Goal: Task Accomplishment & Management: Use online tool/utility

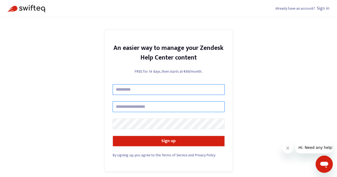
type input "**********"
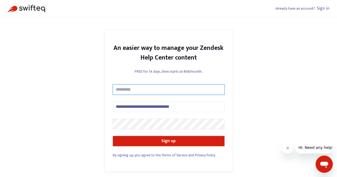
click at [130, 91] on input "text" at bounding box center [169, 89] width 112 height 11
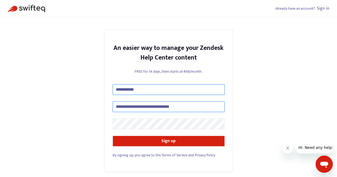
type input "**********"
click at [135, 106] on input "**********" at bounding box center [169, 106] width 112 height 11
drag, startPoint x: 135, startPoint y: 106, endPoint x: 85, endPoint y: 94, distance: 51.7
click at [112, 104] on div "**********" at bounding box center [168, 100] width 129 height 142
type input "**********"
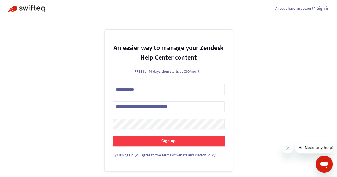
click at [162, 142] on strong "Sign up" at bounding box center [168, 140] width 14 height 7
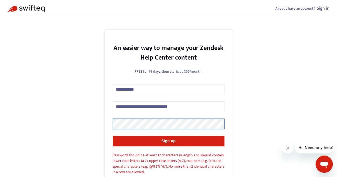
click at [86, 122] on div "**********" at bounding box center [168, 104] width 337 height 208
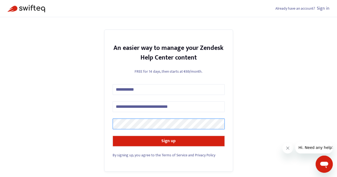
click at [113, 136] on button "Sign up" at bounding box center [169, 141] width 112 height 11
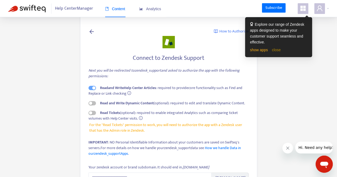
click at [277, 50] on link "close" at bounding box center [276, 50] width 9 height 4
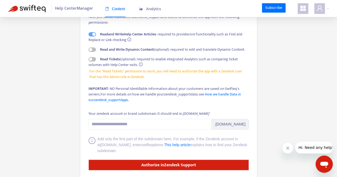
scroll to position [75, 0]
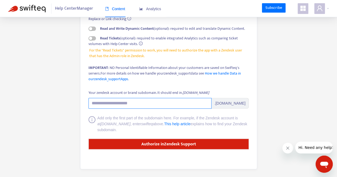
drag, startPoint x: 139, startPoint y: 103, endPoint x: 135, endPoint y: 103, distance: 3.5
click at [119, 103] on input "Your zendesk account or brand subdomain. It should end in .zendesk.com" at bounding box center [149, 103] width 123 height 11
click at [105, 101] on input "**********" at bounding box center [149, 103] width 123 height 11
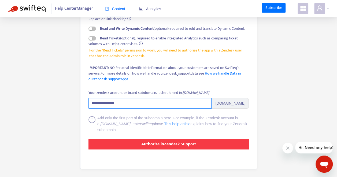
type input "**********"
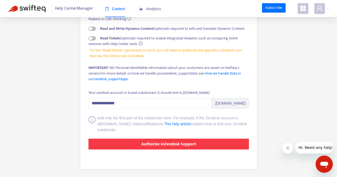
click at [127, 141] on button "Authorize in Zendesk Support" at bounding box center [168, 144] width 160 height 11
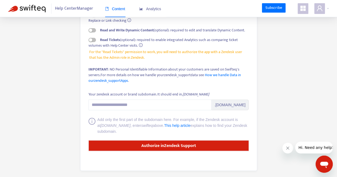
scroll to position [75, 0]
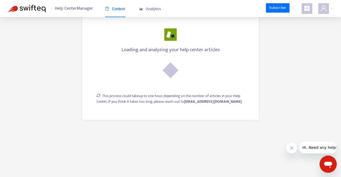
click at [88, 10] on span "Help Center Manager" at bounding box center [74, 8] width 38 height 10
click at [150, 9] on span "Analytics" at bounding box center [150, 9] width 22 height 4
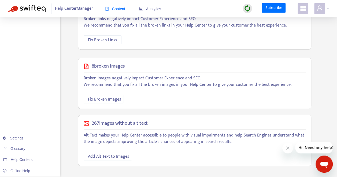
scroll to position [134, 0]
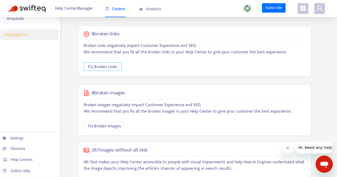
click at [107, 68] on span "Fix Broken Links" at bounding box center [102, 67] width 29 height 7
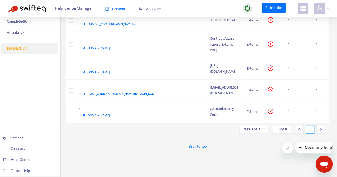
scroll to position [107, 0]
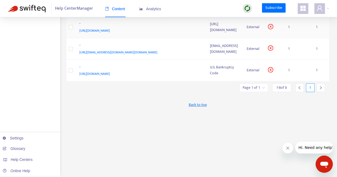
scroll to position [938, 0]
drag, startPoint x: 139, startPoint y: 68, endPoint x: 92, endPoint y: 68, distance: 47.2
click at [206, 38] on td "[URL][DOMAIN_NAME]" at bounding box center [224, 27] width 37 height 22
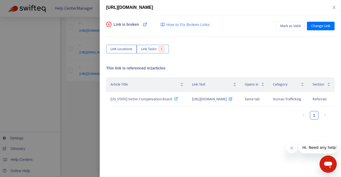
click at [156, 48] on span "Link Tasks" at bounding box center [149, 49] width 16 height 6
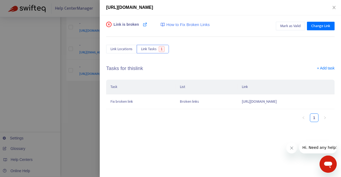
click at [97, 100] on div at bounding box center [170, 88] width 341 height 177
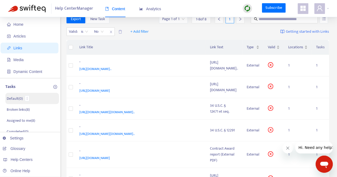
scroll to position [27, 0]
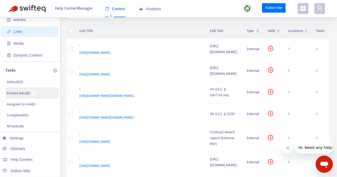
click at [17, 93] on p "Broken links ( 8 )" at bounding box center [18, 93] width 23 height 6
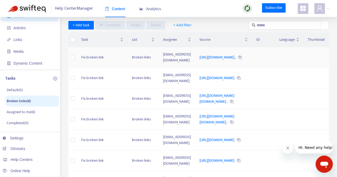
scroll to position [27, 0]
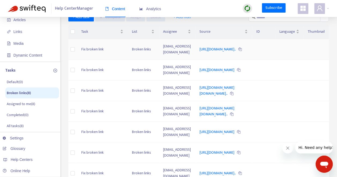
click at [238, 51] on icon at bounding box center [239, 49] width 3 height 3
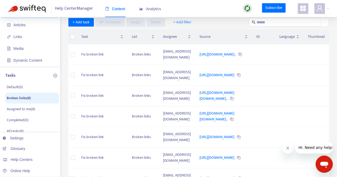
scroll to position [0, 0]
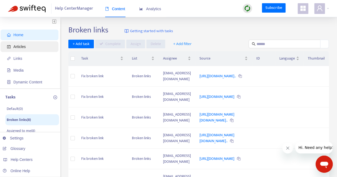
click at [18, 46] on span "Articles" at bounding box center [19, 47] width 12 height 4
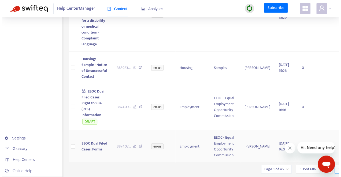
scroll to position [640, 0]
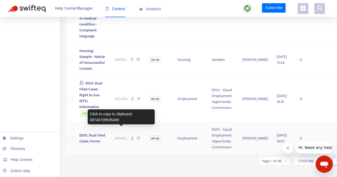
click at [119, 135] on span "387407 ..." at bounding box center [122, 138] width 14 height 6
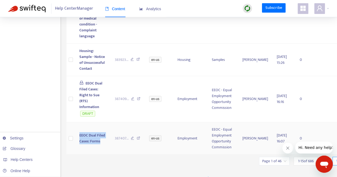
drag, startPoint x: 101, startPoint y: 133, endPoint x: 79, endPoint y: 129, distance: 22.7
click at [79, 129] on td "EEOC Dual Filed Cases: Forms" at bounding box center [92, 138] width 35 height 32
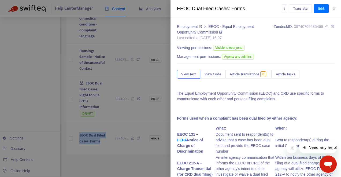
copy span "EEOC Dual Filed Cases: Forms"
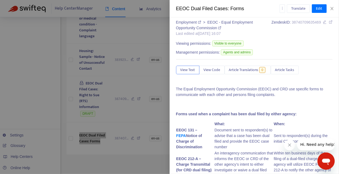
scroll to position [0, 0]
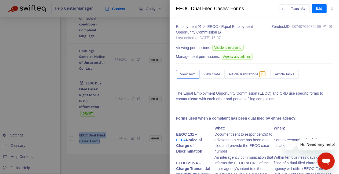
click at [186, 138] on strong "FEPA" at bounding box center [181, 140] width 10 height 4
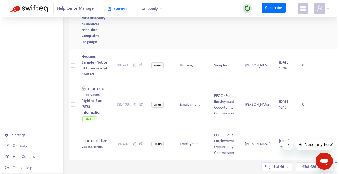
scroll to position [643, 0]
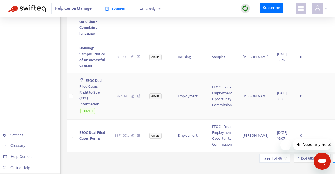
click at [92, 91] on td "EEOC Dual Filed Cases: Right to Sue (RTS) Information DRAFT" at bounding box center [92, 96] width 35 height 46
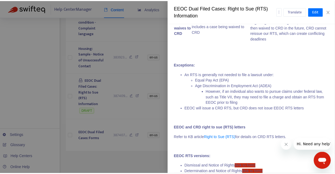
scroll to position [487, 0]
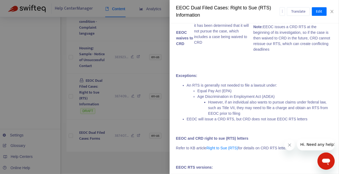
click at [148, 105] on div at bounding box center [169, 87] width 339 height 174
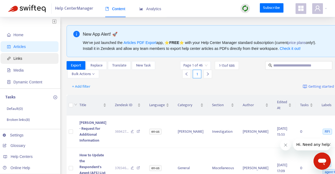
click at [21, 57] on span "Links" at bounding box center [17, 58] width 9 height 4
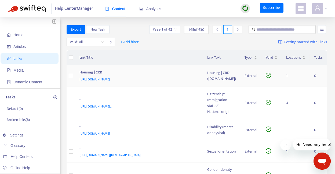
click at [110, 79] on span "https://calcivilrights.ca.gov/housing/#remediesBody" at bounding box center [94, 79] width 31 height 5
click at [112, 106] on span "https://calcivilrights.ca.gov/wp-content/uploads/sites/32/2020/10/Immigration-R…" at bounding box center [95, 106] width 32 height 5
click at [110, 136] on span "https://calcivilrights.ca.gov/wp-content/uploads/sites/32/2022/12/Disability-Di…" at bounding box center [94, 133] width 31 height 5
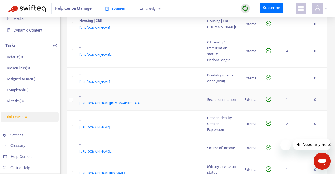
scroll to position [54, 0]
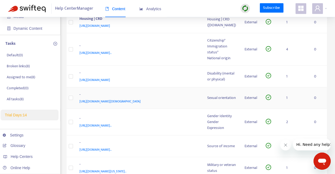
click at [97, 104] on span "https://calcivilrights.ca.gov/wp-content/uploads/sites/32/2020/06/LGBTQ-Fact-Sh…" at bounding box center [109, 101] width 61 height 5
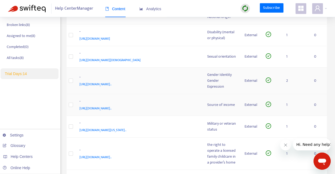
scroll to position [107, 0]
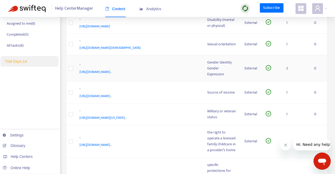
click at [106, 75] on span "https://calcivilrights.ca.gov/wp-content/uploads/sites/32/2022/11/The-Rights-of…" at bounding box center [95, 71] width 32 height 5
click at [112, 99] on span "https://calcivilrights.ca.gov/wp-content/uploads/sites/32/2022/11/Source-of-Inc…" at bounding box center [95, 95] width 32 height 5
click at [119, 120] on span "https://calcivilrights.ca.gov/wp-content/uploads/sites/32/2022/09/California-Pr…" at bounding box center [102, 117] width 47 height 5
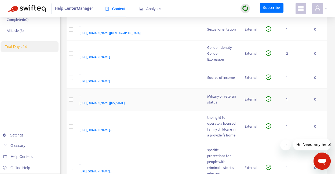
scroll to position [161, 0]
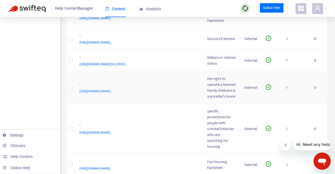
click at [112, 94] on span "https://calcivilrights.ca.gov/wp-content/uploads/sites/32/2022/11/Child-Care-Pr…" at bounding box center [95, 90] width 32 height 5
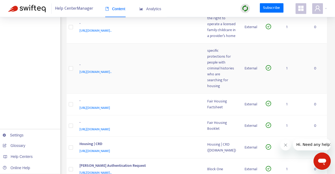
scroll to position [241, 0]
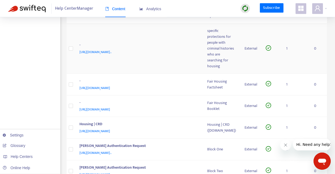
click at [112, 55] on span "https://calcivilrights.ca.gov/wp-content/uploads/sites/32/2020/04/Fair-Housing-…" at bounding box center [95, 51] width 32 height 5
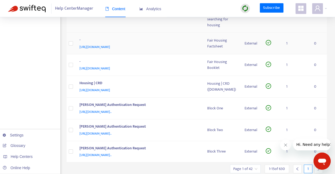
scroll to position [295, 0]
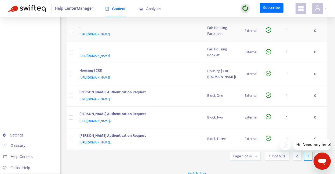
click at [110, 37] on span "https://calcivilrights.ca.gov/wp-content/uploads/sites/32/2022/11/Fair-Housing-…" at bounding box center [94, 34] width 31 height 5
click at [110, 58] on span "https://calcivilrights.ca.gov/wp-content/uploads/sites/32/2022/12/Housing-Right…" at bounding box center [94, 55] width 31 height 5
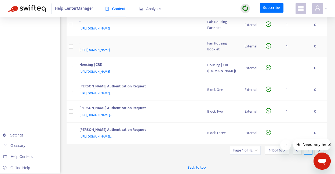
scroll to position [322, 0]
click at [110, 53] on span "https://calcivilrights.ca.gov/wp-content/uploads/sites/32/2022/12/Housing-Right…" at bounding box center [94, 49] width 31 height 5
click at [110, 74] on span "https://calcivilrights.ca.gov/housing/#whoBody" at bounding box center [94, 71] width 31 height 5
click at [112, 95] on span "https://dfeh-training.csod.com/samldefault.aspx?ouid=1&returnurl=%252fDeepLink%…" at bounding box center [95, 93] width 32 height 5
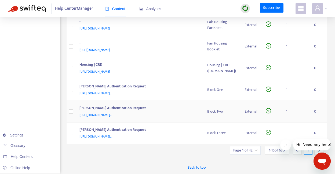
click at [112, 118] on span "https://dfeh-training.csod.com/samldefault.aspx?ouid=1&returnurl=%252fDeepLink%…" at bounding box center [95, 114] width 32 height 5
click at [112, 139] on span "https://dfeh-training.csod.com/samldefault.aspx?ouid=1&returnurl=%252fDeepLink%…" at bounding box center [95, 136] width 32 height 5
click at [254, 150] on input "search" at bounding box center [245, 150] width 24 height 8
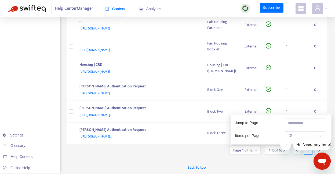
click at [254, 150] on input "search" at bounding box center [245, 150] width 24 height 8
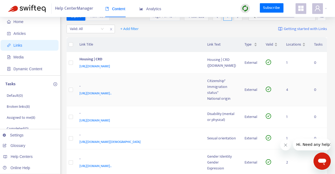
scroll to position [0, 0]
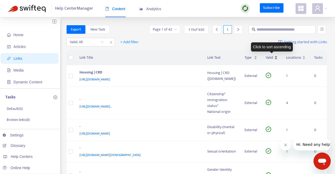
click at [276, 58] on div "Valid" at bounding box center [271, 58] width 12 height 6
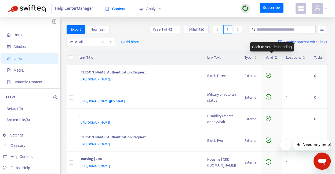
click at [276, 56] on div "Valid" at bounding box center [271, 58] width 12 height 6
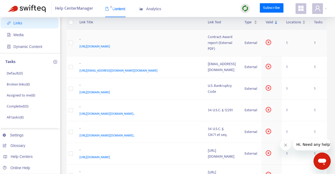
scroll to position [54, 0]
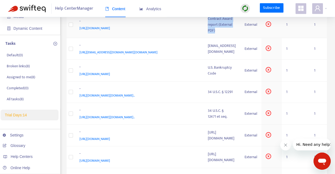
drag, startPoint x: 156, startPoint y: 88, endPoint x: 95, endPoint y: 90, distance: 61.2
click at [203, 38] on td "Contract Award report (External PDF)" at bounding box center [221, 25] width 37 height 27
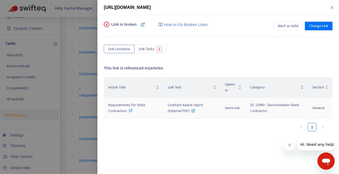
click at [131, 110] on icon at bounding box center [131, 111] width 4 height 4
click at [278, 27] on span "Mark as Valid" at bounding box center [288, 26] width 21 height 6
click at [87, 23] on div at bounding box center [169, 87] width 339 height 174
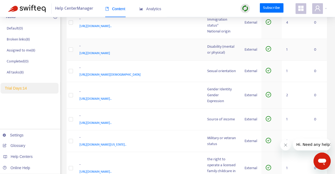
scroll to position [0, 0]
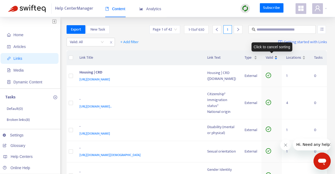
click at [275, 57] on div "Valid" at bounding box center [271, 58] width 12 height 6
click at [275, 56] on div "Valid" at bounding box center [271, 58] width 12 height 6
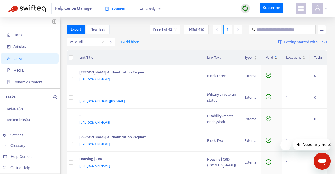
click at [276, 58] on div "Valid" at bounding box center [271, 58] width 12 height 6
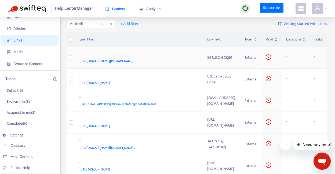
scroll to position [27, 0]
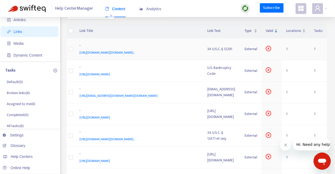
click at [88, 55] on span "https://uscode.house.gov/view.xhtml?req=granuleid:USC-prelim-title34-section122…" at bounding box center [107, 52] width 56 height 5
click at [86, 77] on span "[URL][DOMAIN_NAME]" at bounding box center [94, 74] width 31 height 5
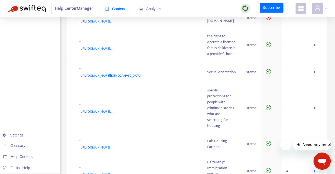
scroll to position [215, 0]
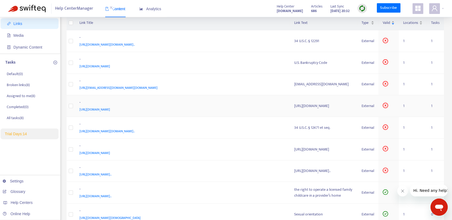
scroll to position [0, 0]
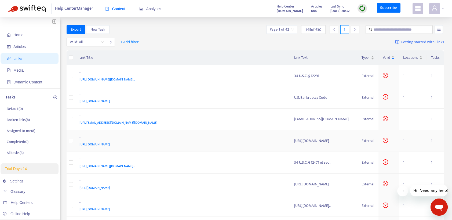
click at [80, 141] on div "-" at bounding box center [181, 137] width 204 height 7
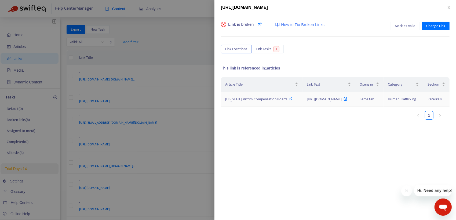
click at [267, 98] on span "California Victim Compensation Board" at bounding box center [256, 99] width 62 height 6
click at [338, 25] on span "Mark as Valid" at bounding box center [405, 26] width 21 height 6
click at [79, 127] on div at bounding box center [228, 110] width 456 height 220
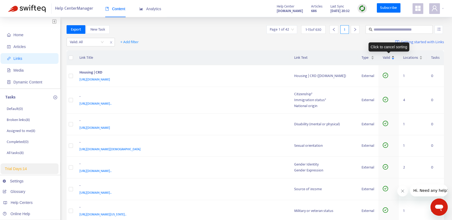
click at [338, 56] on div "Valid" at bounding box center [388, 58] width 12 height 6
click at [338, 58] on div "Valid" at bounding box center [388, 58] width 12 height 6
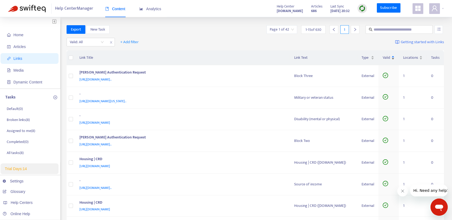
click at [338, 57] on div "Valid" at bounding box center [388, 58] width 12 height 6
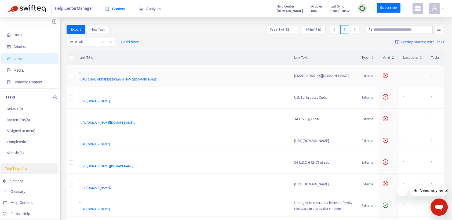
click at [79, 71] on div "-" at bounding box center [181, 72] width 204 height 7
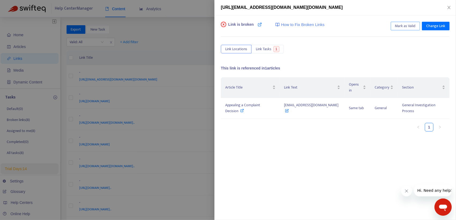
click at [338, 26] on span "Mark as Valid" at bounding box center [405, 26] width 21 height 6
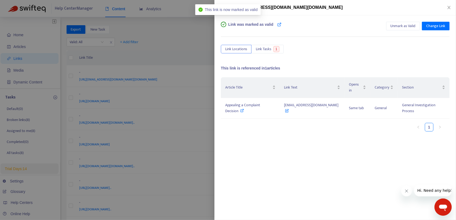
click at [106, 101] on div at bounding box center [228, 110] width 456 height 220
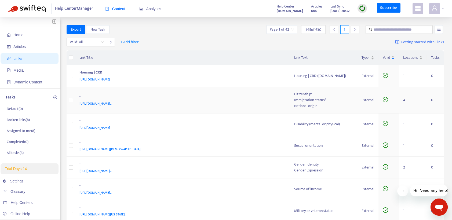
click at [80, 96] on div "-" at bounding box center [181, 97] width 204 height 7
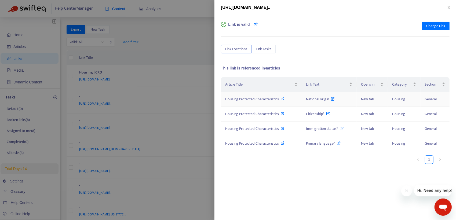
click at [270, 98] on span "Housing Protected Characteristics" at bounding box center [252, 99] width 54 height 6
click at [194, 85] on div at bounding box center [228, 110] width 456 height 220
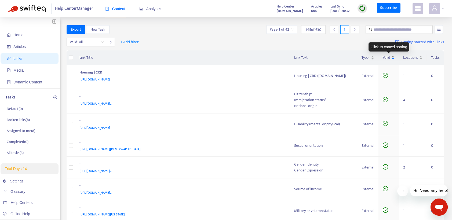
click at [338, 56] on div "Valid" at bounding box center [388, 58] width 12 height 6
click at [338, 57] on div "Valid" at bounding box center [388, 58] width 12 height 6
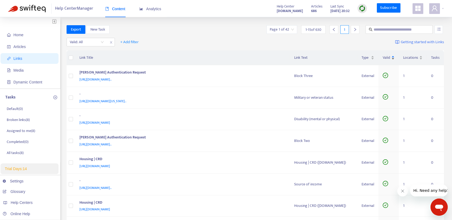
click at [338, 56] on div "Valid" at bounding box center [388, 58] width 12 height 6
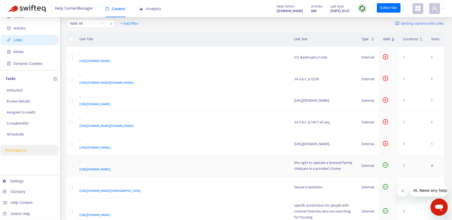
scroll to position [27, 0]
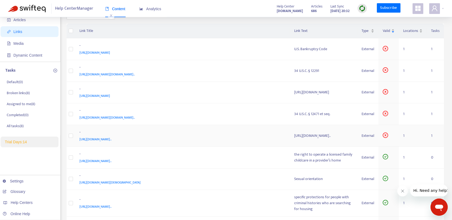
click at [79, 136] on div "-" at bounding box center [181, 132] width 204 height 7
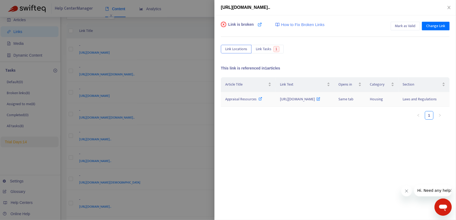
click at [237, 102] on span "Appraisal Resources" at bounding box center [240, 99] width 31 height 6
click at [204, 26] on div at bounding box center [228, 110] width 456 height 220
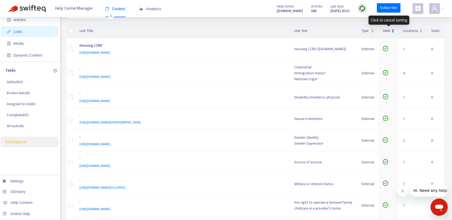
click at [338, 30] on div "Valid" at bounding box center [388, 31] width 12 height 6
click at [338, 29] on div "Valid" at bounding box center [388, 31] width 12 height 6
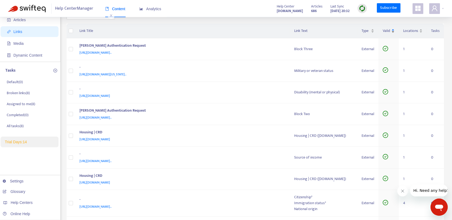
click at [338, 29] on div "Valid" at bounding box center [388, 31] width 12 height 6
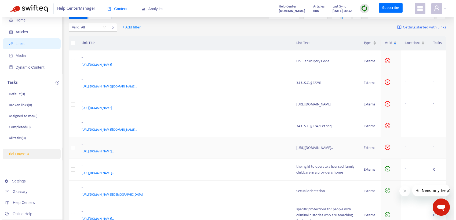
scroll to position [7, 0]
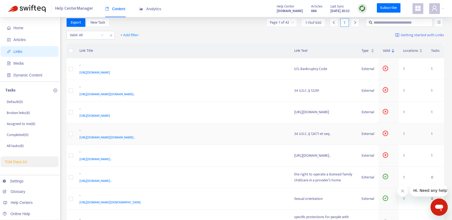
click at [79, 134] on div "-" at bounding box center [181, 130] width 204 height 7
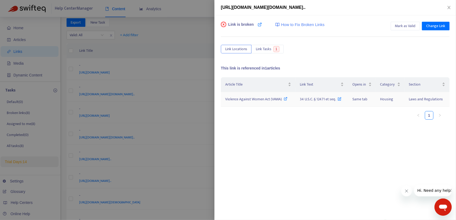
click at [262, 98] on span "Violence Against Women Act (VAWA)" at bounding box center [253, 99] width 57 height 6
click at [338, 98] on icon at bounding box center [339, 98] width 4 height 6
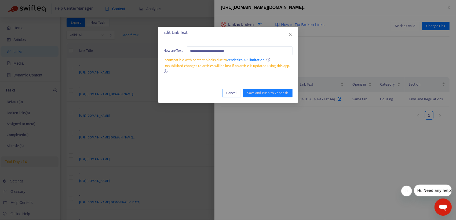
click at [232, 94] on span "Cancel" at bounding box center [231, 93] width 10 height 6
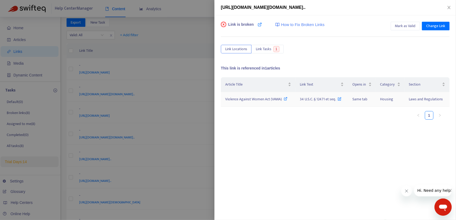
click at [273, 99] on span "Violence Against Women Act (VAWA)" at bounding box center [253, 99] width 57 height 6
click at [338, 26] on span "Mark as Valid" at bounding box center [405, 26] width 21 height 6
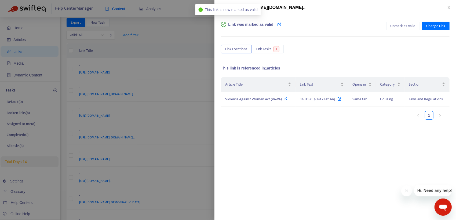
click at [124, 56] on div at bounding box center [228, 110] width 456 height 220
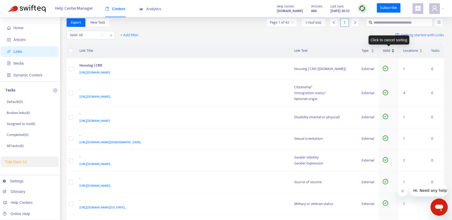
click at [338, 48] on div "Valid" at bounding box center [388, 51] width 12 height 6
click at [338, 49] on div "Valid" at bounding box center [388, 51] width 12 height 6
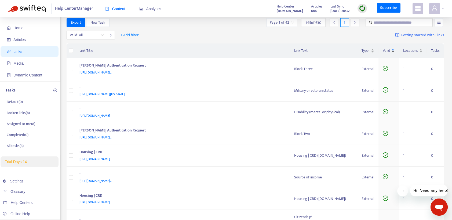
click at [338, 51] on div "Valid" at bounding box center [388, 51] width 12 height 6
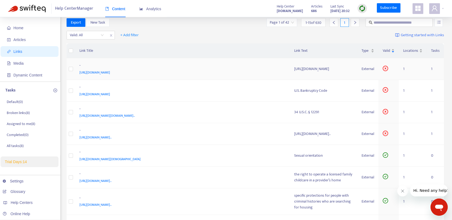
click at [79, 64] on div "-" at bounding box center [181, 65] width 204 height 7
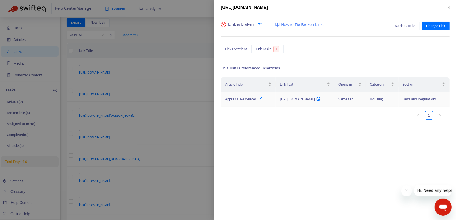
click at [303, 98] on span "https://pave.hud.gov/" at bounding box center [300, 99] width 40 height 6
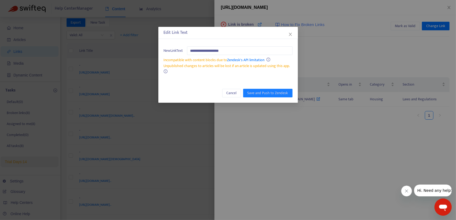
click at [317, 98] on div "**********" at bounding box center [228, 110] width 456 height 220
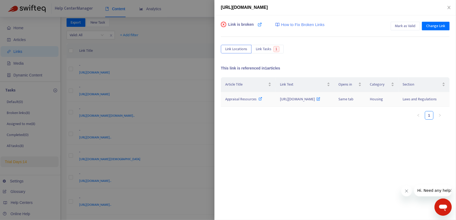
click at [317, 99] on icon at bounding box center [318, 98] width 4 height 6
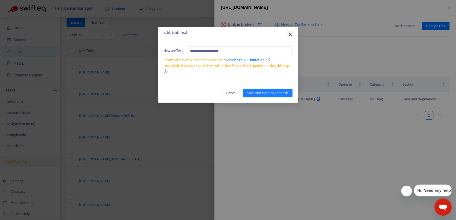
click at [291, 33] on icon "close" at bounding box center [290, 34] width 3 height 3
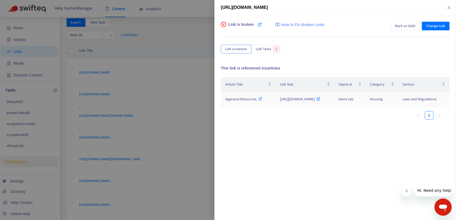
click at [245, 98] on span "Appraisal Resources" at bounding box center [240, 99] width 31 height 6
click at [157, 78] on div at bounding box center [228, 110] width 456 height 220
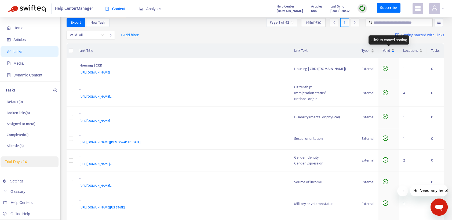
click at [338, 51] on div "Valid" at bounding box center [388, 51] width 12 height 6
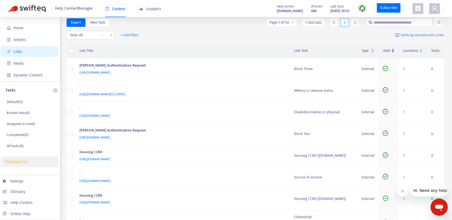
click at [338, 50] on div "Valid" at bounding box center [388, 51] width 12 height 6
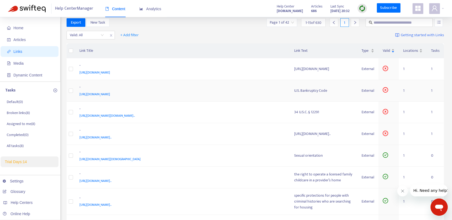
click at [79, 86] on td "- https://uscode.house.gov/browse/prelim@title11&edition=prelim" at bounding box center [182, 91] width 215 height 22
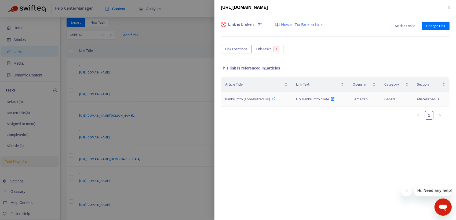
click at [273, 98] on icon at bounding box center [274, 99] width 4 height 4
click at [338, 27] on span "Mark as Valid" at bounding box center [405, 26] width 21 height 6
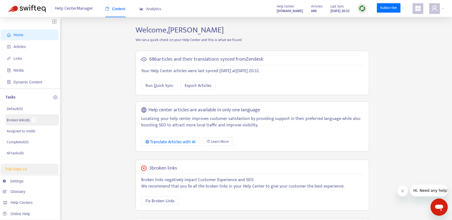
click at [19, 120] on p "Broken links ( 8 )" at bounding box center [18, 120] width 23 height 6
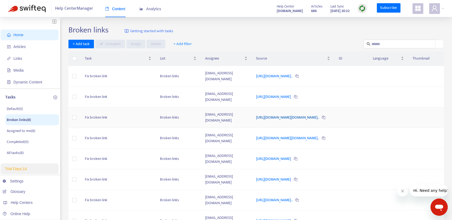
click at [266, 114] on link "https://uscode.house.gov/view.xhtml?path=/prelim@title34/subtitl..." at bounding box center [288, 117] width 64 height 6
click at [256, 135] on link "https://uscode.house.gov/view.xhtml?req=granuleid:USC-prelim-tit..." at bounding box center [288, 138] width 64 height 6
click at [275, 135] on link "https://uscode.house.gov/view.xhtml?req=granuleid:USC-prelim-tit..." at bounding box center [288, 138] width 64 height 6
click at [287, 156] on link "https://www.documents.dgs.ca.gov/dgs/fmc/pdf/std016.pdf" at bounding box center [274, 159] width 36 height 6
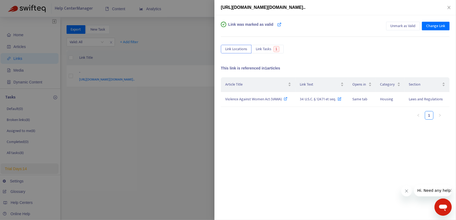
click at [198, 127] on div at bounding box center [228, 110] width 456 height 220
click at [332, 99] on icon at bounding box center [332, 98] width 4 height 6
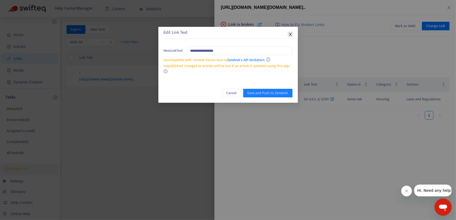
click at [290, 34] on icon "close" at bounding box center [290, 34] width 4 height 4
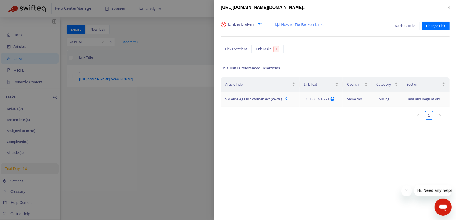
click at [285, 98] on icon at bounding box center [286, 99] width 4 height 4
click at [405, 25] on span "Mark as Valid" at bounding box center [405, 26] width 21 height 6
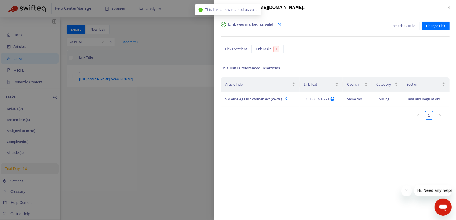
click at [178, 95] on div at bounding box center [228, 110] width 456 height 220
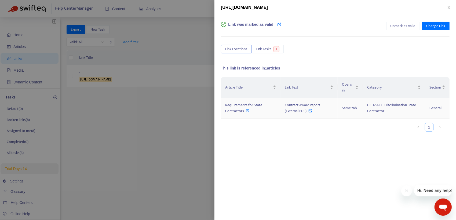
click at [310, 110] on icon at bounding box center [310, 109] width 4 height 6
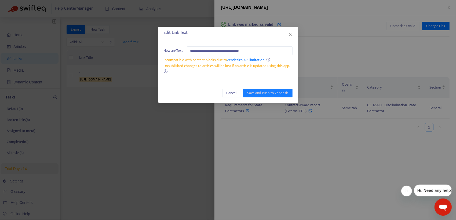
click at [299, 124] on div "**********" at bounding box center [228, 110] width 456 height 220
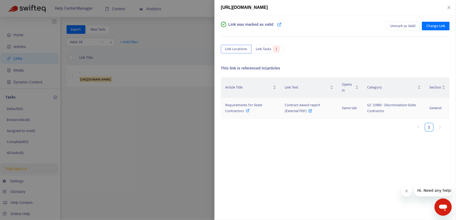
click at [238, 109] on span "Requirements for State Contractors" at bounding box center [243, 108] width 37 height 12
click at [180, 103] on div at bounding box center [228, 110] width 456 height 220
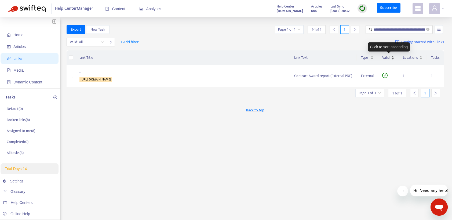
click at [393, 56] on div "Valid" at bounding box center [388, 58] width 12 height 6
click at [393, 60] on div "Valid" at bounding box center [388, 58] width 12 height 6
click at [21, 59] on span "Links" at bounding box center [17, 58] width 9 height 4
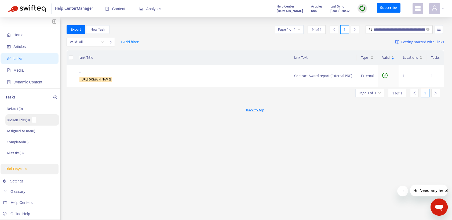
click at [19, 120] on p "Broken links ( 8 )" at bounding box center [18, 120] width 23 height 6
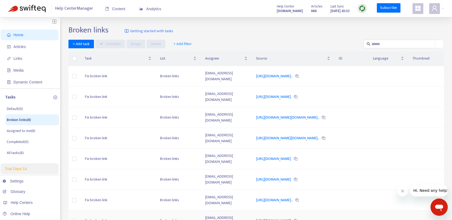
click at [271, 217] on link "[URL][DOMAIN_NAME]" at bounding box center [274, 220] width 36 height 6
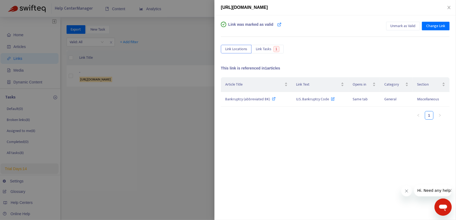
click at [180, 110] on div at bounding box center [228, 110] width 456 height 220
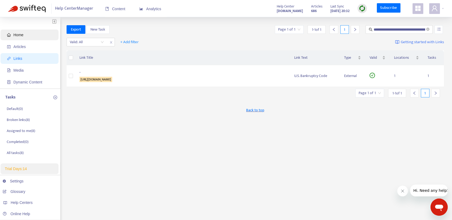
click at [20, 36] on span "Home" at bounding box center [18, 35] width 10 height 4
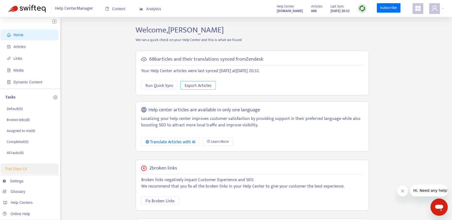
click at [205, 86] on span "Export Articles" at bounding box center [197, 85] width 27 height 7
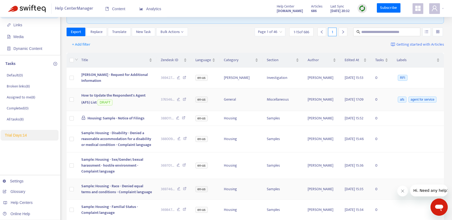
scroll to position [21, 0]
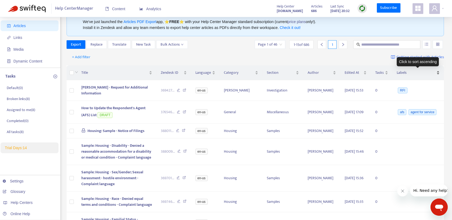
click at [437, 71] on div "Labels" at bounding box center [417, 73] width 43 height 6
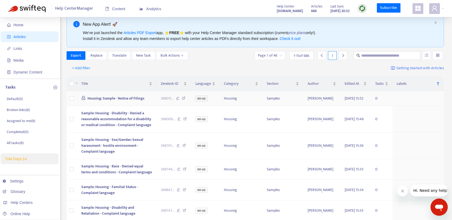
scroll to position [0, 0]
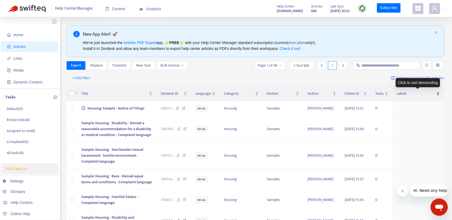
click at [437, 91] on div "Labels" at bounding box center [417, 94] width 43 height 6
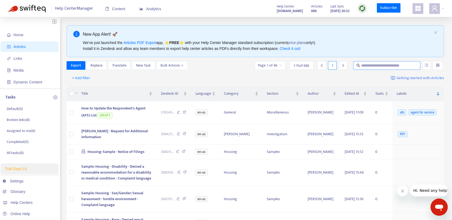
click at [377, 67] on input "text" at bounding box center [386, 65] width 51 height 6
type input "*"
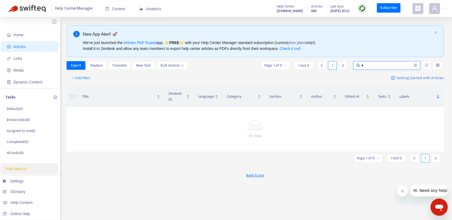
drag, startPoint x: 365, startPoint y: 64, endPoint x: 344, endPoint y: 65, distance: 20.9
click at [344, 65] on div "Page 1 of 0 1 - 0 of 0 1 *" at bounding box center [352, 65] width 184 height 9
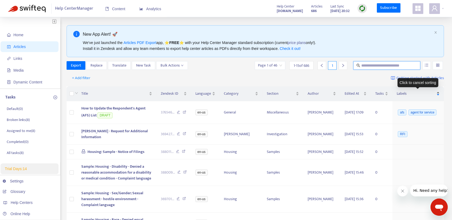
click at [438, 92] on div "Labels" at bounding box center [417, 94] width 43 height 6
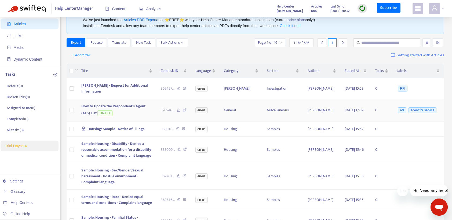
scroll to position [21, 0]
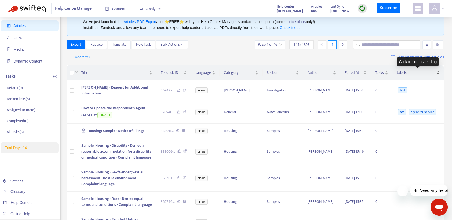
click at [438, 71] on div "Labels" at bounding box center [417, 73] width 43 height 6
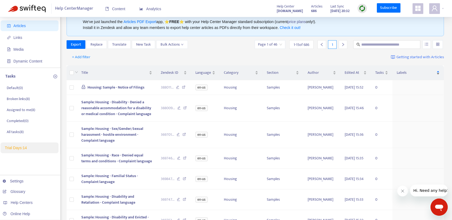
click at [438, 73] on div "Labels" at bounding box center [417, 73] width 43 height 6
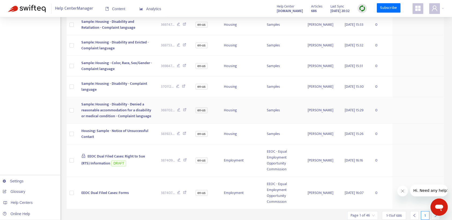
scroll to position [262, 0]
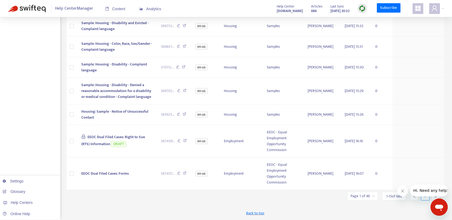
click at [431, 196] on button "Hi. Need any help?" at bounding box center [430, 190] width 42 height 12
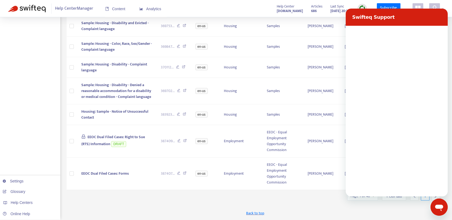
scroll to position [0, 0]
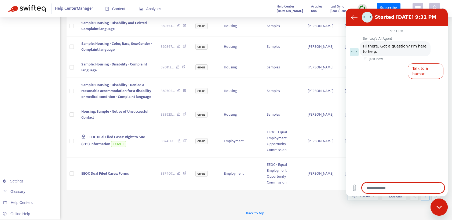
click at [375, 210] on div "Back to top" at bounding box center [254, 212] width 377 height 13
click at [354, 17] on icon "Back to the conversation list" at bounding box center [354, 17] width 6 height 6
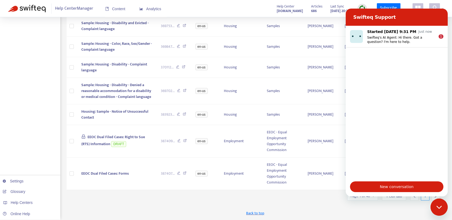
click at [446, 4] on div "Help Center Manager Content Analytics Help Center [DOMAIN_NAME] Articles 686 La…" at bounding box center [226, 8] width 452 height 17
click at [339, 15] on div "Help Center Manager Content Analytics Help Center [DOMAIN_NAME] Articles 686 La…" at bounding box center [226, 8] width 452 height 17
click at [437, 206] on icon "Close messaging window" at bounding box center [439, 206] width 6 height 3
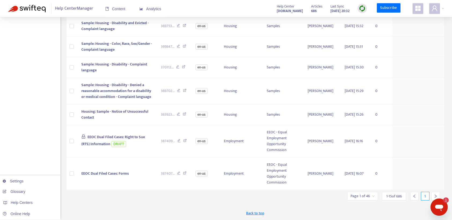
click at [434, 195] on icon "right" at bounding box center [435, 195] width 2 height 3
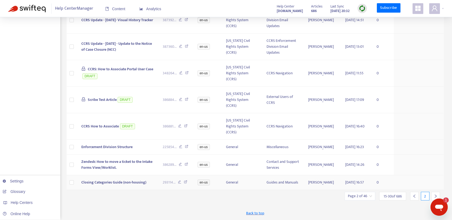
scroll to position [289, 0]
click at [436, 195] on icon "right" at bounding box center [435, 196] width 4 height 4
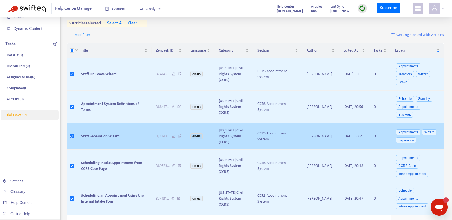
scroll to position [0, 0]
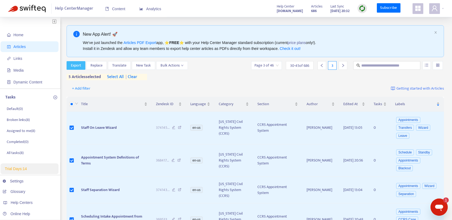
click at [78, 67] on span "Export" at bounding box center [76, 65] width 10 height 6
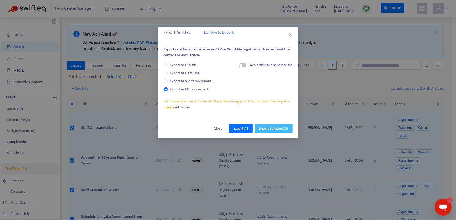
click at [265, 128] on span "Export Selected ( 5 )" at bounding box center [273, 128] width 29 height 6
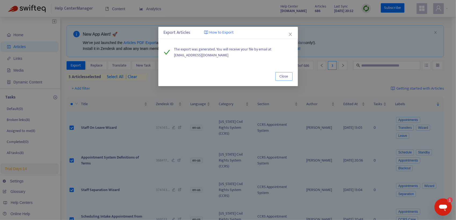
click at [286, 77] on span "Close" at bounding box center [283, 76] width 9 height 6
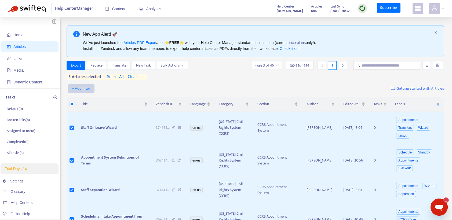
click at [88, 88] on span "+ Add filter" at bounding box center [81, 88] width 19 height 6
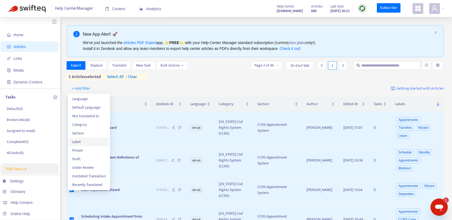
click at [83, 143] on span "Label" at bounding box center [89, 142] width 34 height 6
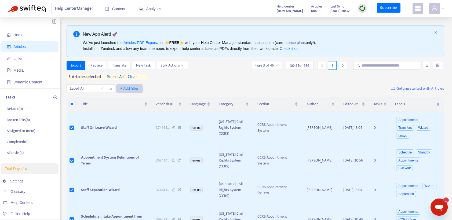
click at [127, 88] on span "+ Add filter" at bounding box center [129, 88] width 19 height 6
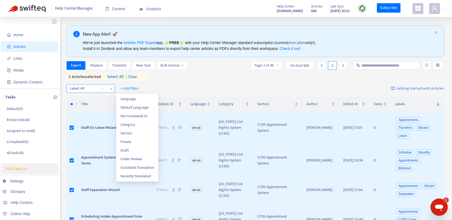
click at [87, 87] on div at bounding box center [84, 88] width 32 height 6
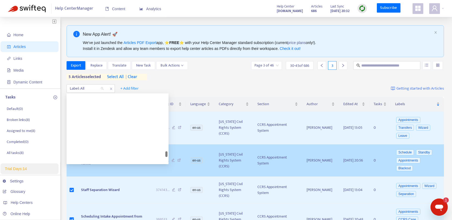
scroll to position [952, 0]
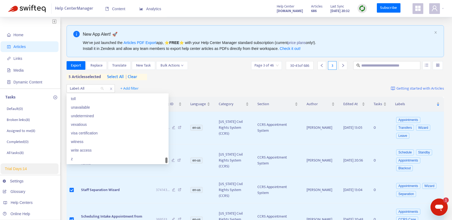
drag, startPoint x: 166, startPoint y: 98, endPoint x: 149, endPoint y: 161, distance: 65.9
click at [129, 160] on div "z" at bounding box center [117, 159] width 93 height 6
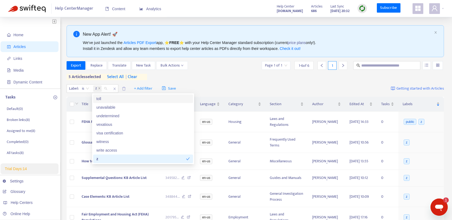
click at [205, 84] on div "Label : is z + Add filter Save Getting started with Articles" at bounding box center [254, 88] width 377 height 13
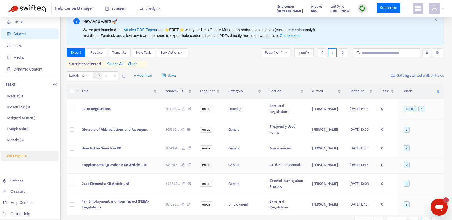
scroll to position [0, 0]
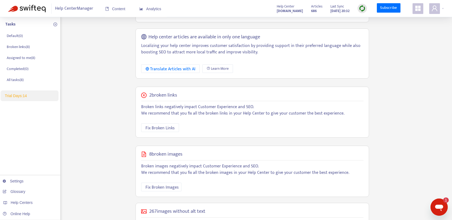
scroll to position [107, 0]
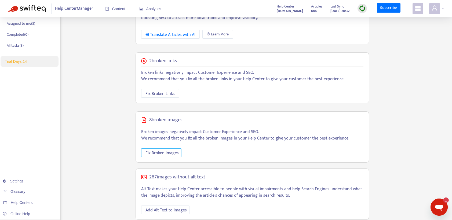
click at [164, 152] on span "Fix Broken Images" at bounding box center [161, 153] width 33 height 7
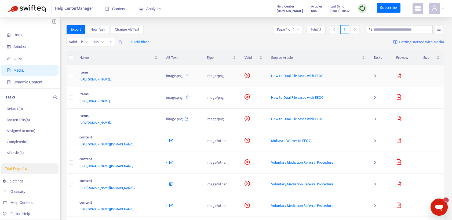
click at [401, 78] on icon "file-image" at bounding box center [398, 75] width 5 height 5
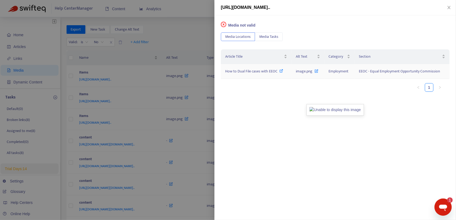
click at [307, 71] on span "image.png" at bounding box center [303, 71] width 17 height 6
click at [315, 69] on icon at bounding box center [316, 70] width 4 height 6
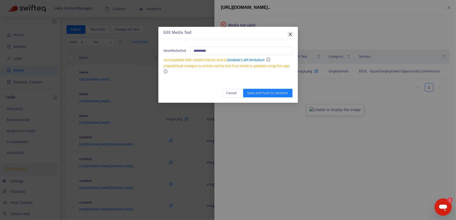
click at [289, 36] on icon "close" at bounding box center [290, 34] width 4 height 4
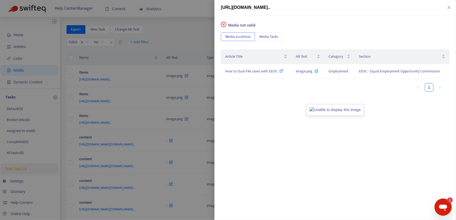
click at [206, 30] on div at bounding box center [228, 110] width 456 height 220
